Goal: Register for event/course

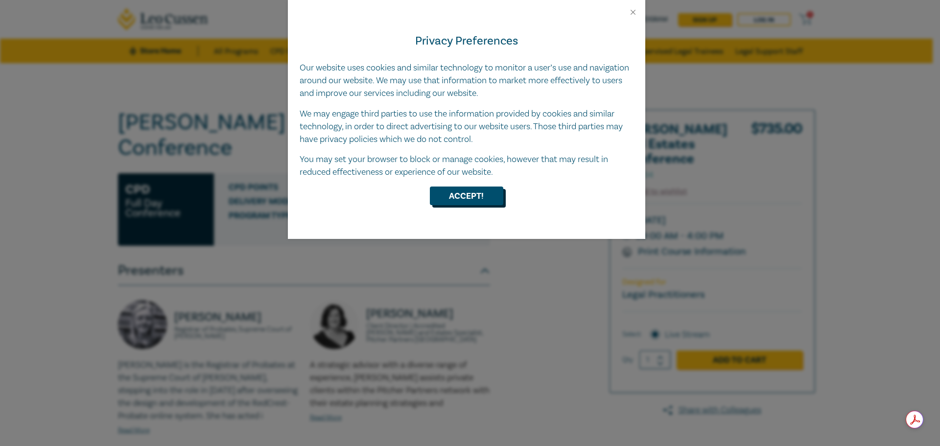
click at [489, 193] on button "Accept!" at bounding box center [466, 196] width 73 height 19
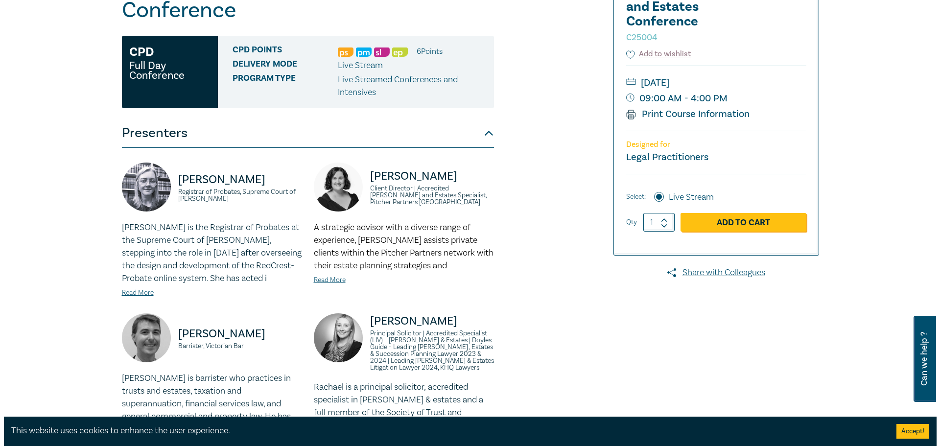
scroll to position [163, 0]
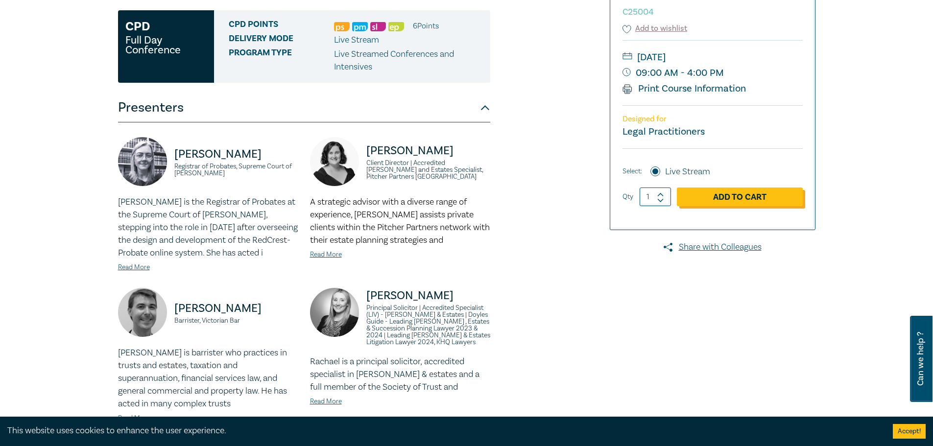
click at [732, 200] on link "Add to Cart" at bounding box center [740, 197] width 126 height 19
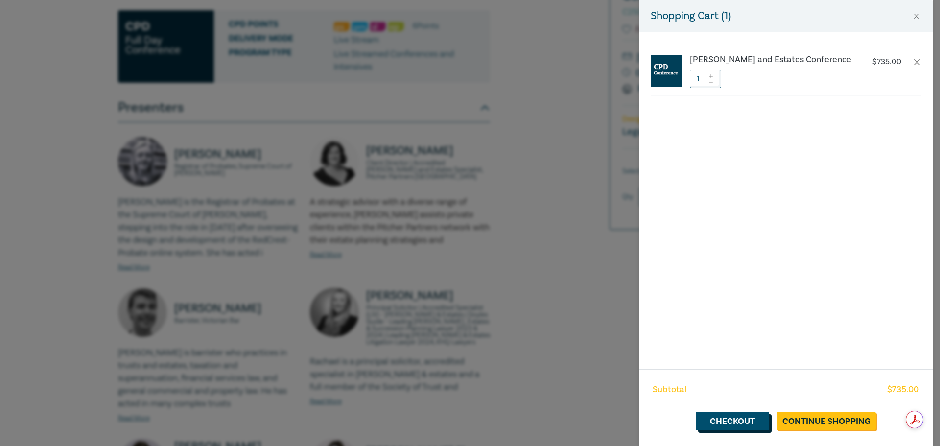
click at [722, 415] on link "Checkout" at bounding box center [732, 421] width 73 height 19
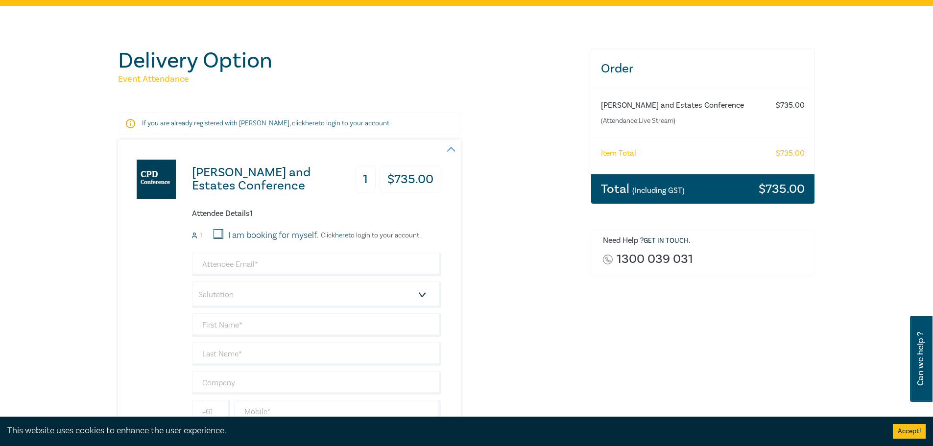
scroll to position [82, 0]
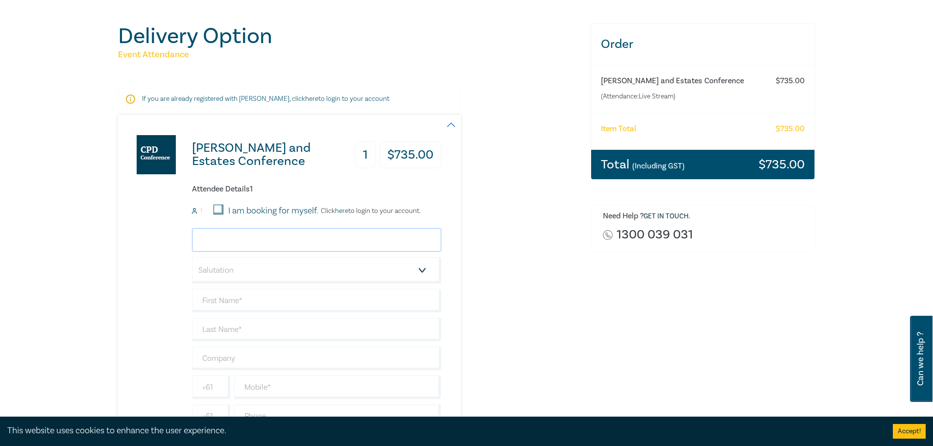
click at [235, 237] on input "email" at bounding box center [316, 240] width 249 height 24
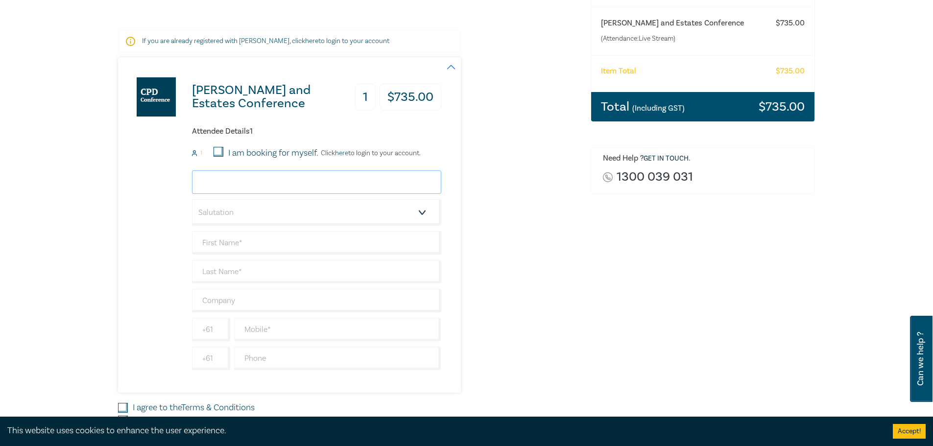
scroll to position [164, 0]
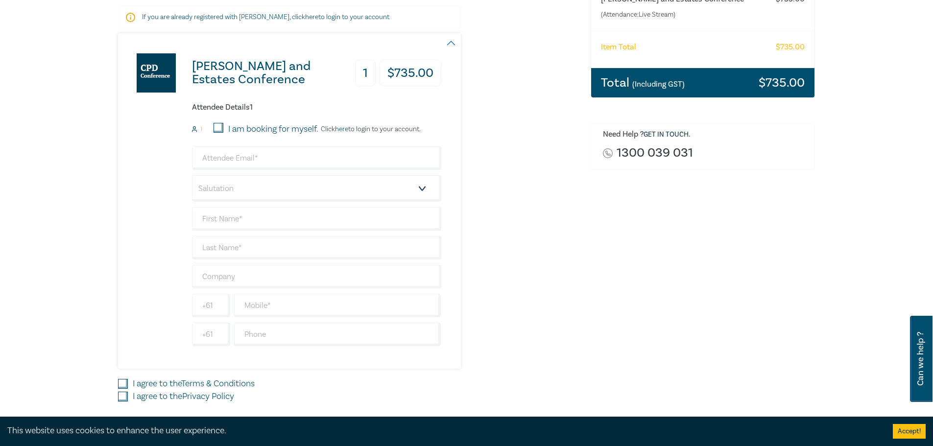
click at [509, 155] on div "Wills and Estates Conference 1 $ 735.00 Attendee Details 1 1 I am booking for m…" at bounding box center [348, 201] width 461 height 336
click at [315, 155] on input "email" at bounding box center [316, 158] width 249 height 24
type input "nipuni@barelaw.com.au"
click at [339, 185] on select "Salutation Mr. Mrs. Ms. Miss Dr. Prof. Other" at bounding box center [316, 188] width 249 height 26
select select "Ms."
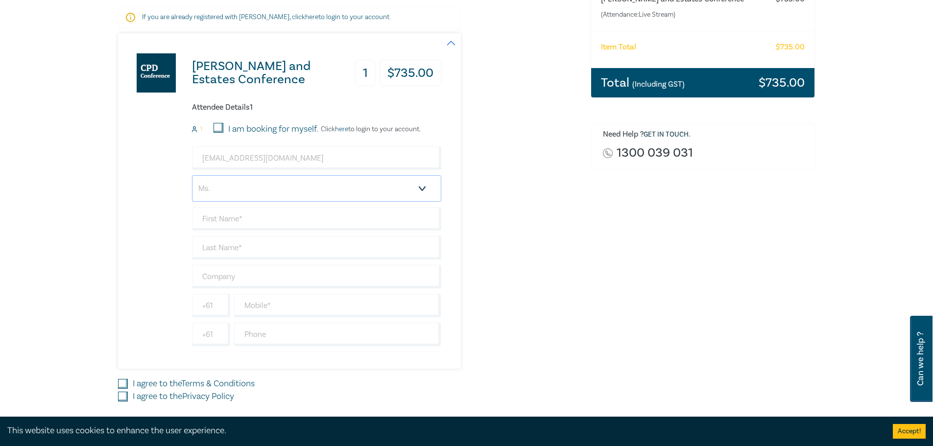
click at [192, 175] on select "Salutation Mr. Mrs. Ms. Miss Dr. Prof. Other" at bounding box center [316, 188] width 249 height 26
click at [309, 211] on input "text" at bounding box center [316, 219] width 249 height 24
type input "Nipuni"
type input "Baran"
click at [300, 297] on input "text" at bounding box center [337, 306] width 207 height 24
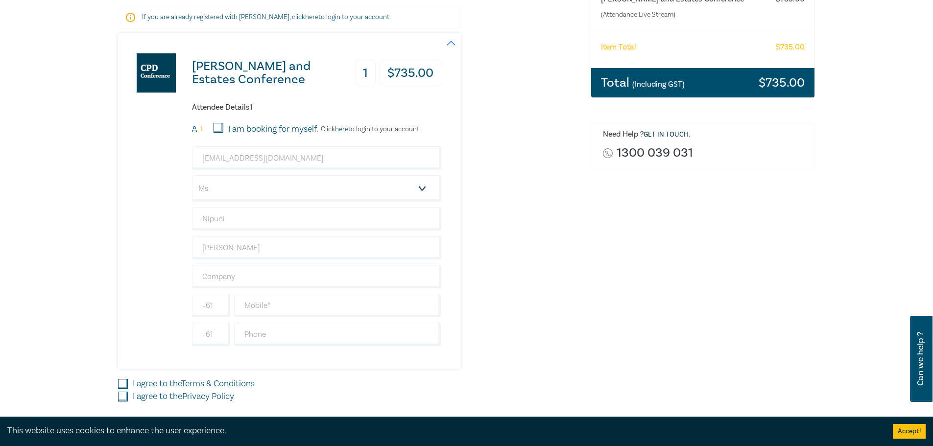
click at [482, 214] on div "Wills and Estates Conference 1 $ 735.00 Attendee Details 1 1 I am booking for m…" at bounding box center [348, 201] width 461 height 336
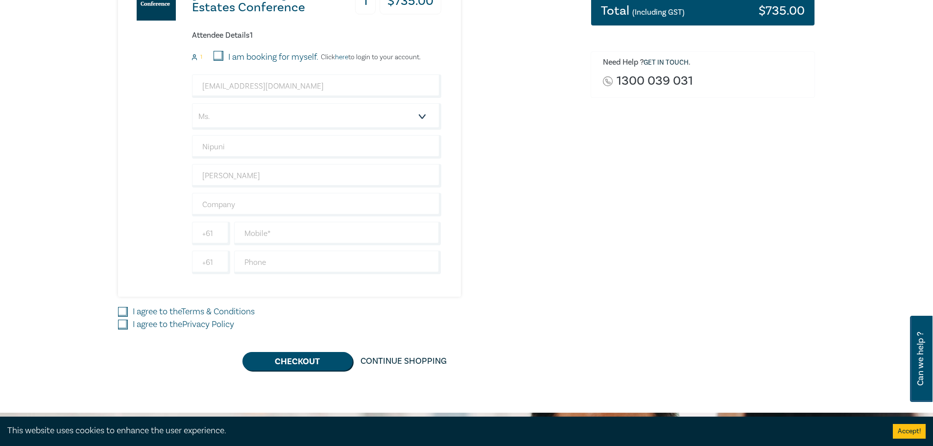
scroll to position [327, 0]
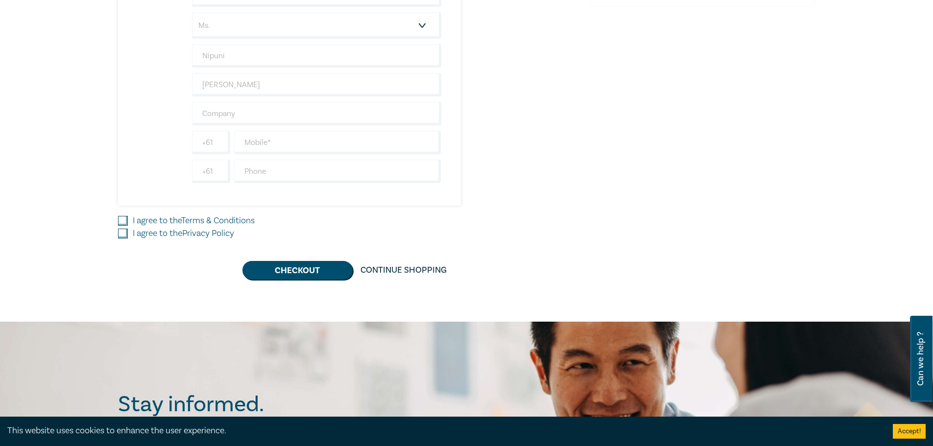
click at [121, 218] on input "I agree to the Terms & Conditions" at bounding box center [123, 221] width 10 height 10
checkbox input "true"
click at [121, 233] on input "I agree to the Privacy Policy" at bounding box center [123, 234] width 10 height 10
checkbox input "true"
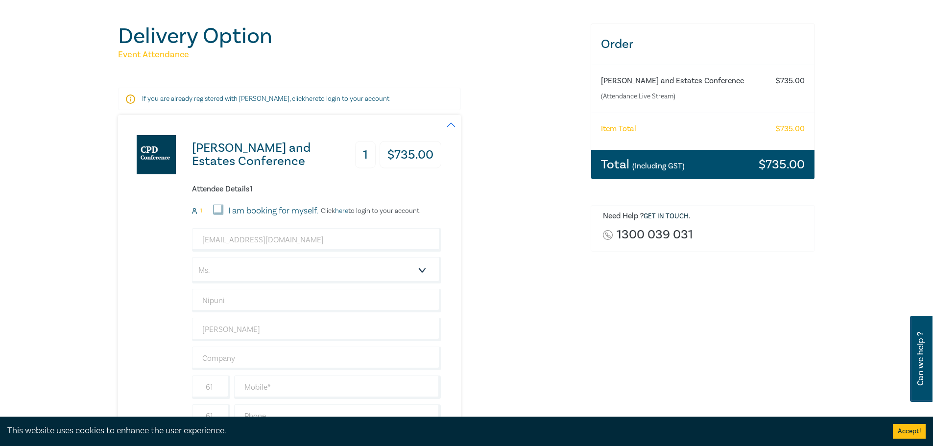
scroll to position [164, 0]
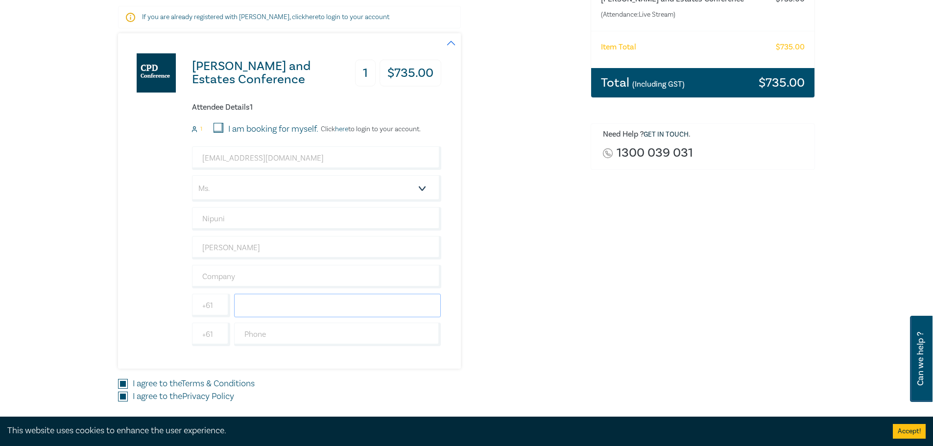
click at [325, 299] on input "text" at bounding box center [337, 306] width 207 height 24
click at [301, 308] on input "text" at bounding box center [337, 306] width 207 height 24
paste input "0424185248"
type input "0424185248"
click at [485, 306] on div "Wills and Estates Conference 1 $ 735.00 Attendee Details 1 1 I am booking for m…" at bounding box center [348, 201] width 461 height 336
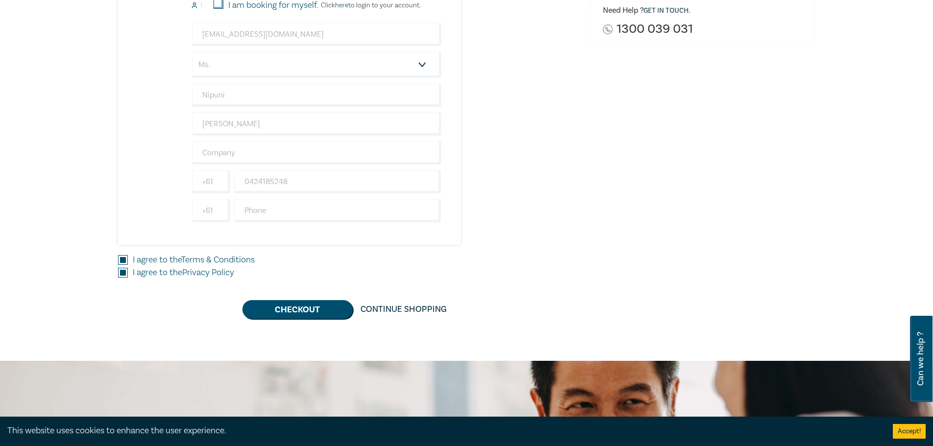
scroll to position [327, 0]
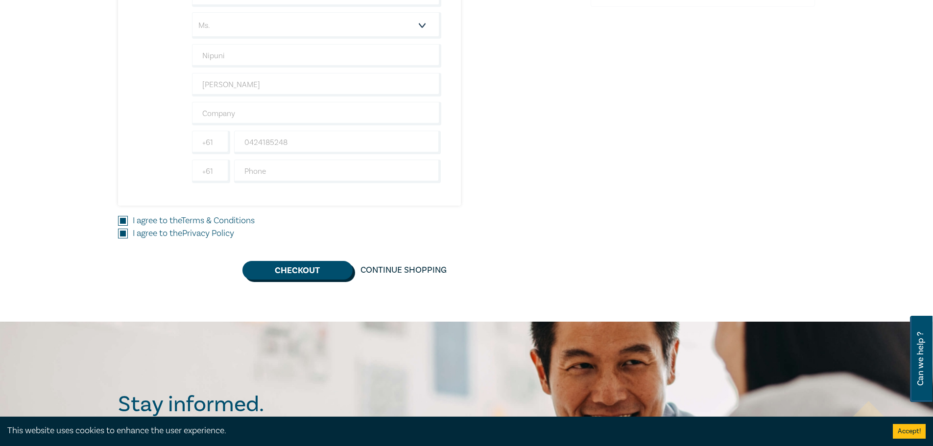
click at [309, 276] on button "Checkout" at bounding box center [297, 270] width 110 height 19
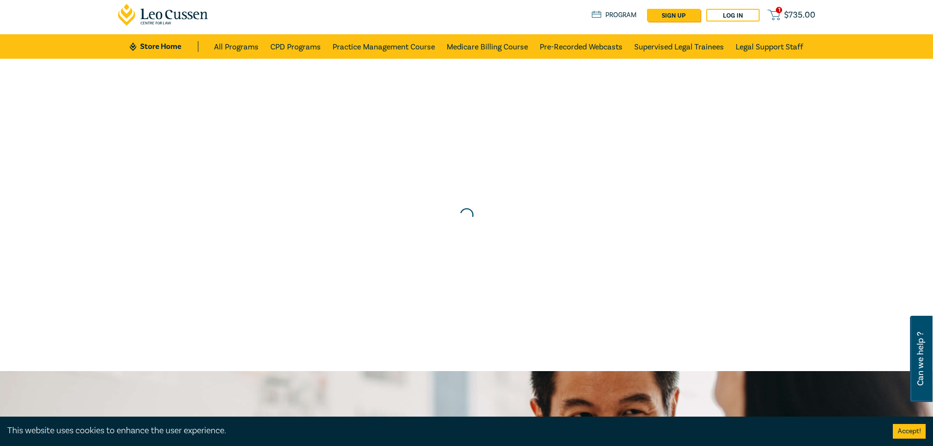
scroll to position [0, 0]
